Goal: Browse casually: Explore the website without a specific task or goal

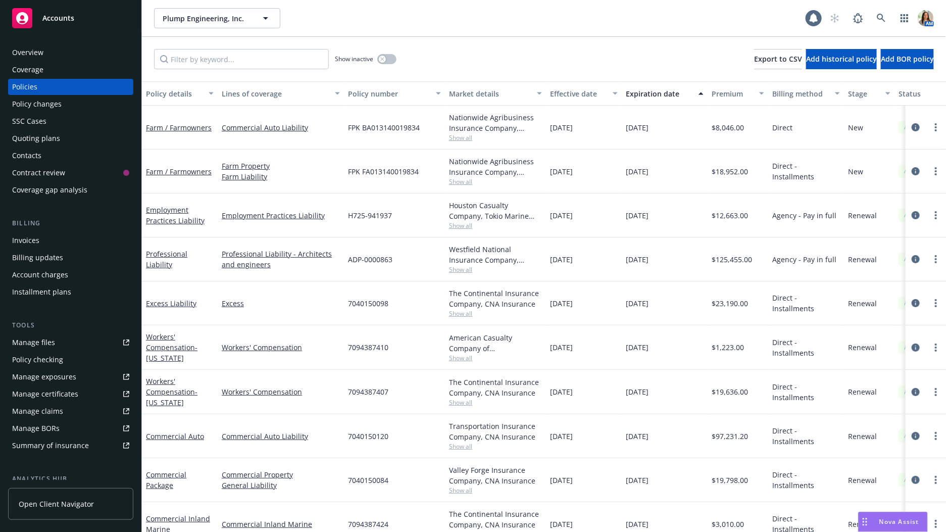
scroll to position [56, 0]
